Goal: Task Accomplishment & Management: Manage account settings

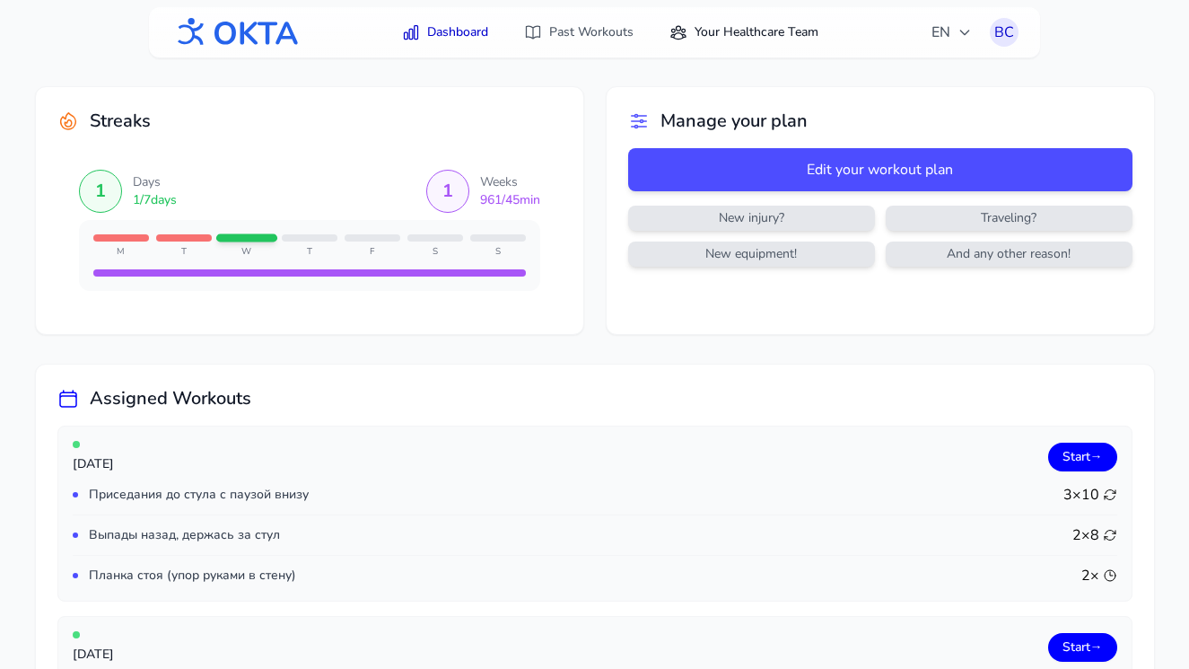
click at [756, 26] on link "Your Healthcare Team" at bounding box center [744, 32] width 171 height 32
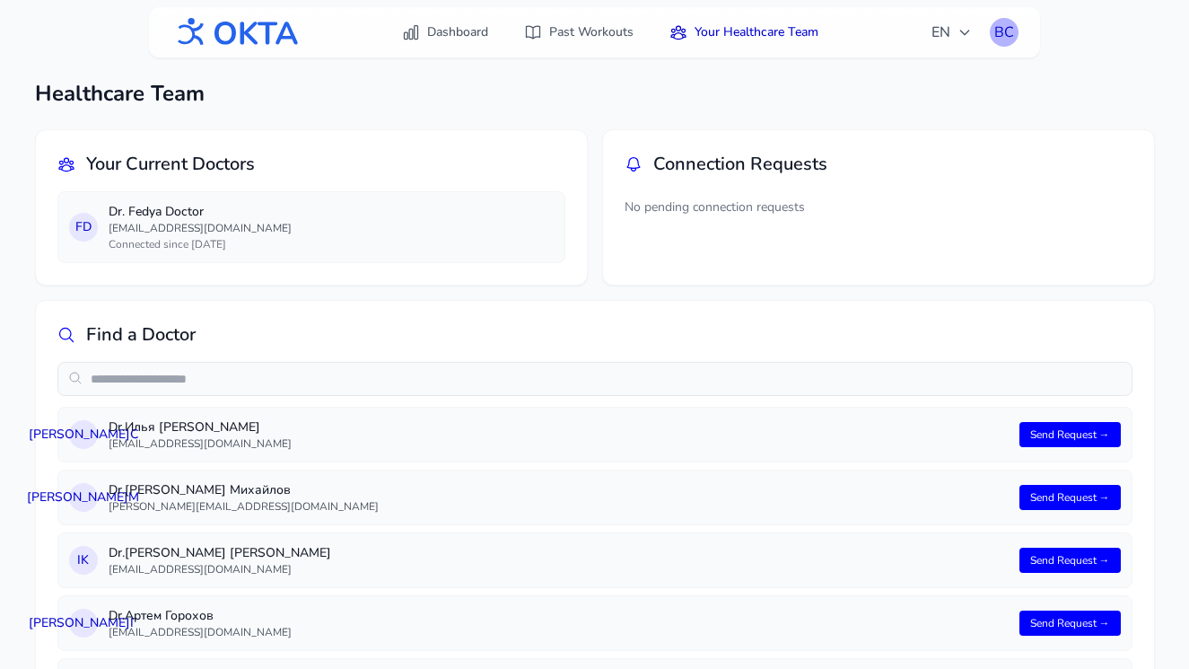
click at [1014, 30] on div "ВС" at bounding box center [1004, 32] width 29 height 29
click at [941, 96] on link "Logout" at bounding box center [918, 106] width 201 height 32
